Goal: Information Seeking & Learning: Learn about a topic

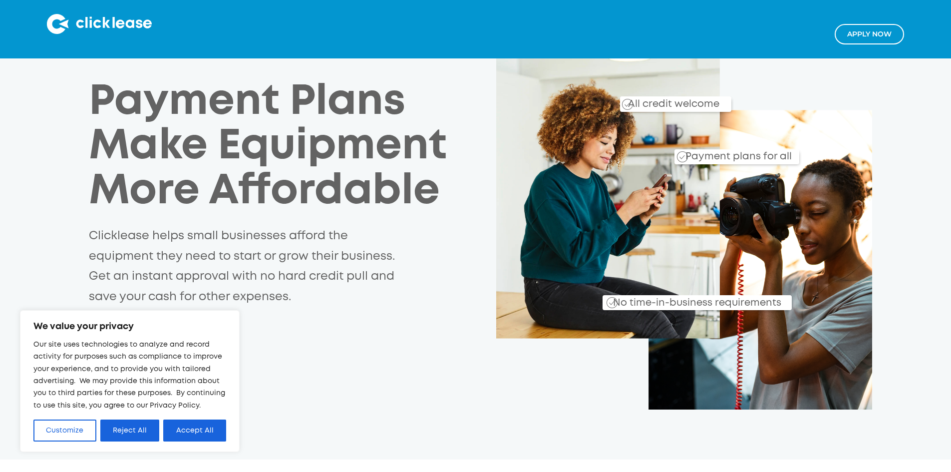
scroll to position [100, 0]
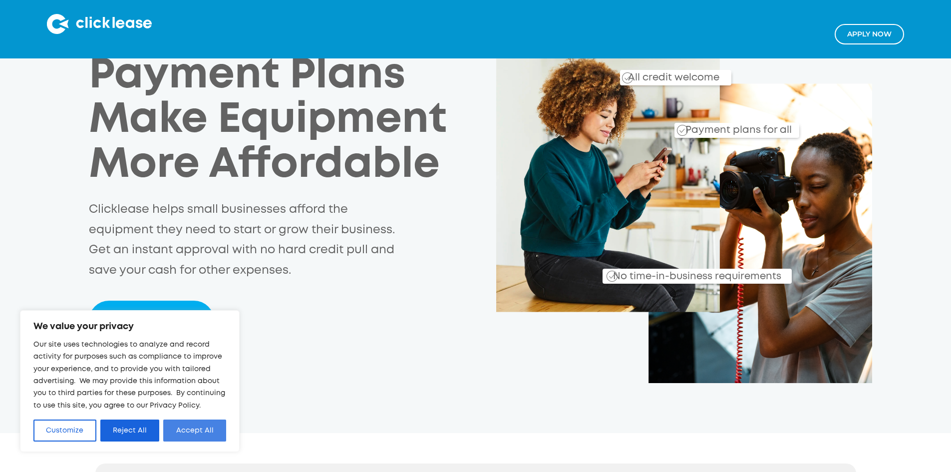
click at [212, 427] on button "Accept All" at bounding box center [194, 430] width 63 height 22
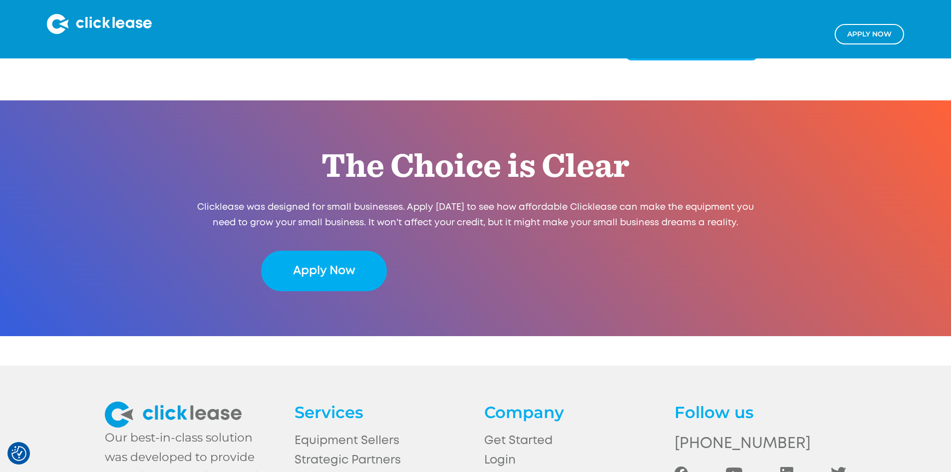
scroll to position [2040, 0]
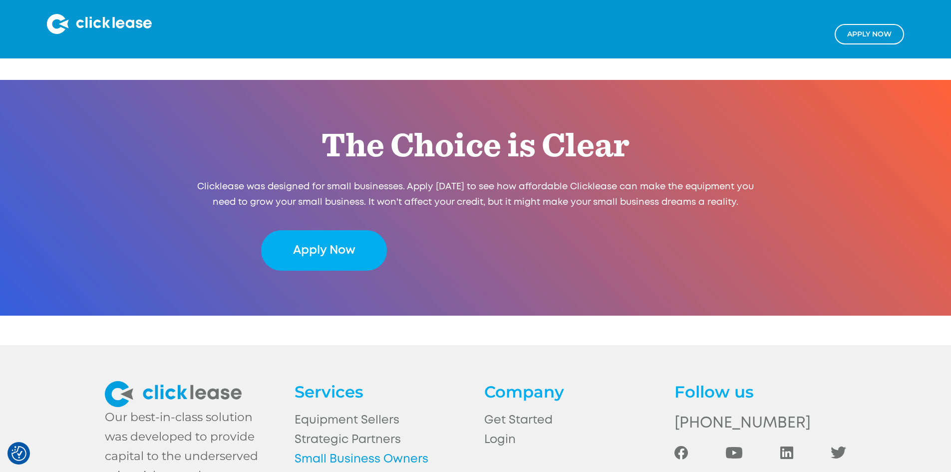
click at [340, 449] on link "Small Business Owners" at bounding box center [381, 458] width 172 height 19
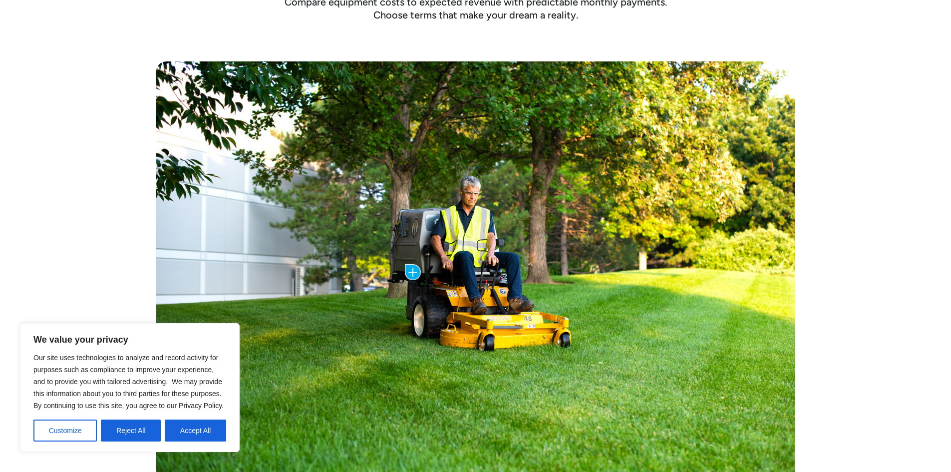
scroll to position [449, 0]
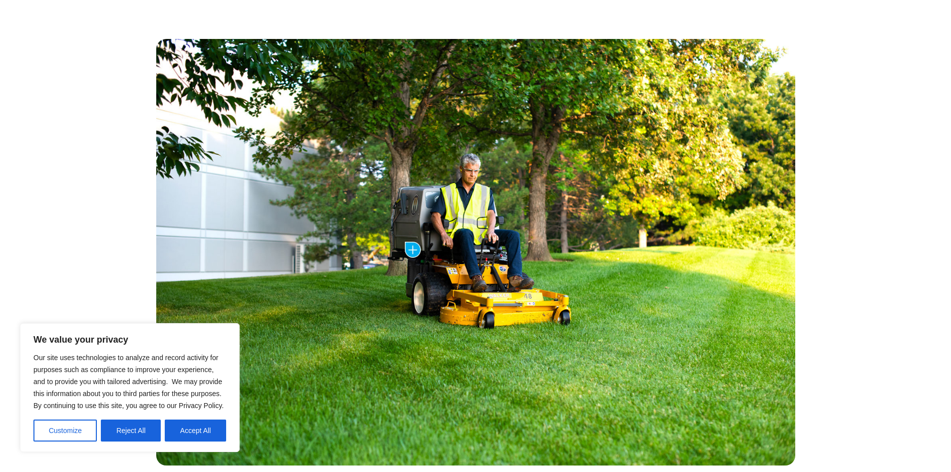
drag, startPoint x: 211, startPoint y: 427, endPoint x: 216, endPoint y: 426, distance: 5.1
click at [211, 427] on button "Accept All" at bounding box center [195, 430] width 61 height 22
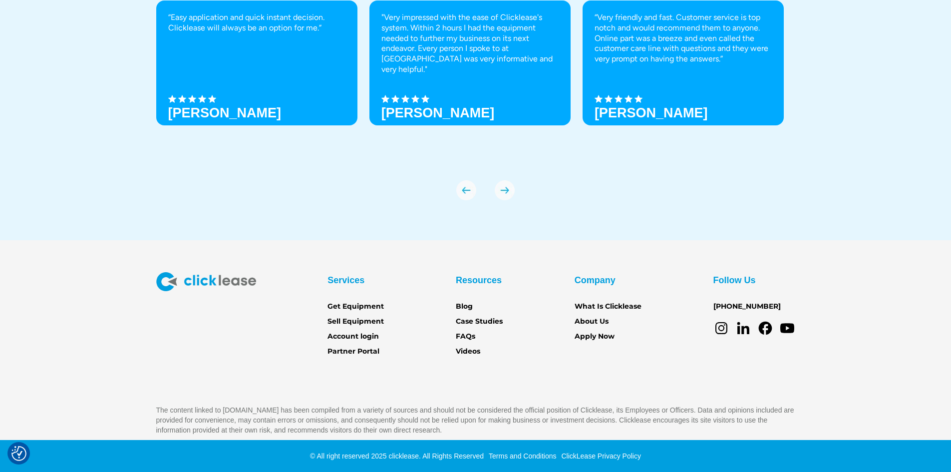
scroll to position [3506, 0]
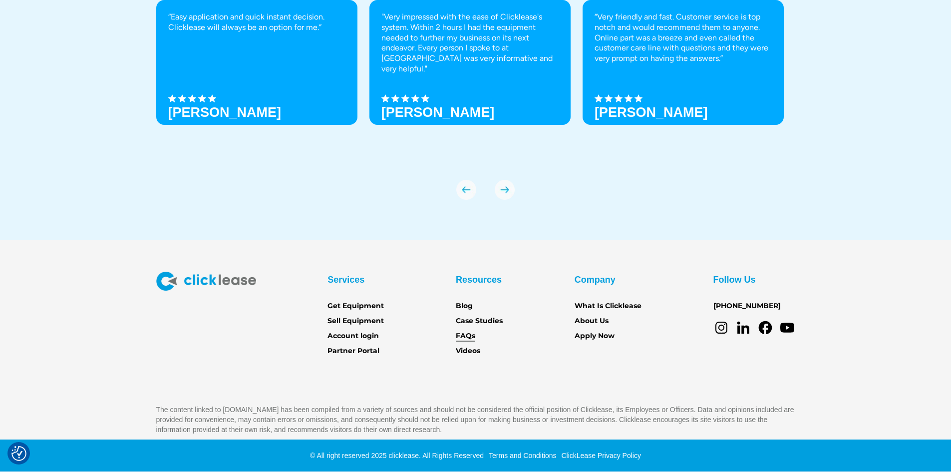
click at [468, 338] on link "FAQs" at bounding box center [465, 335] width 19 height 11
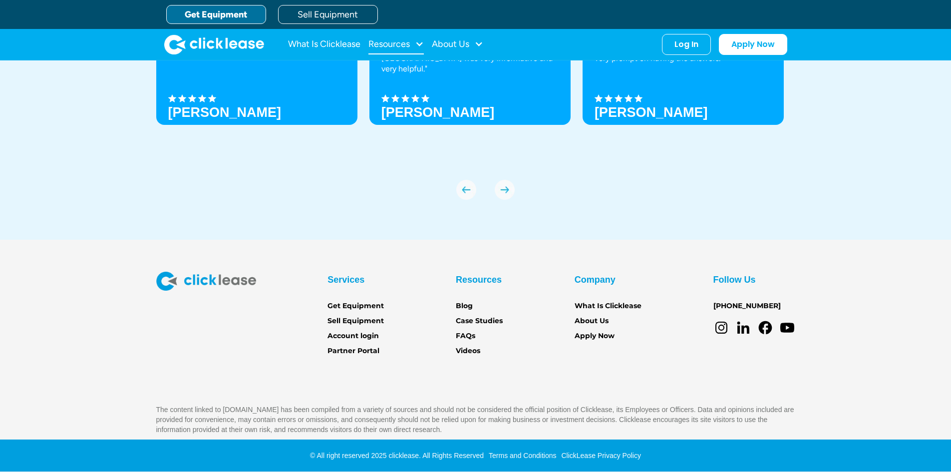
click at [394, 44] on div "Resources" at bounding box center [388, 44] width 41 height 0
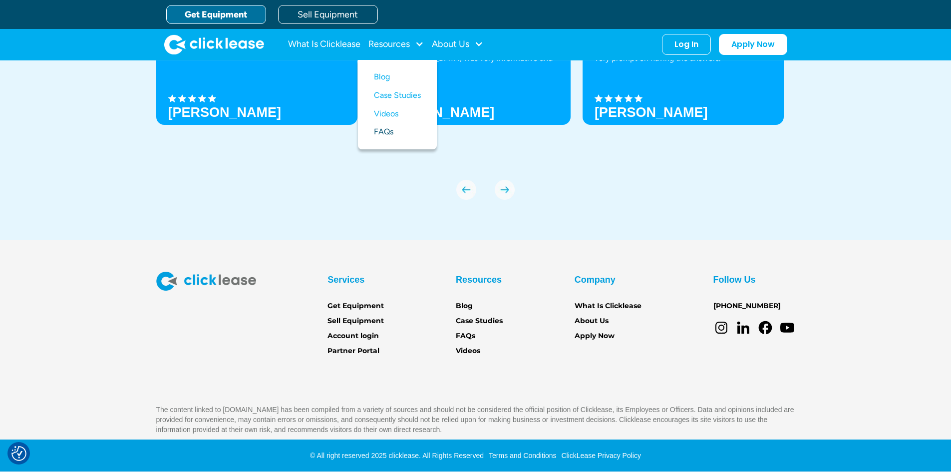
click at [389, 134] on link "FAQs" at bounding box center [397, 132] width 47 height 18
